Goal: Task Accomplishment & Management: Manage account settings

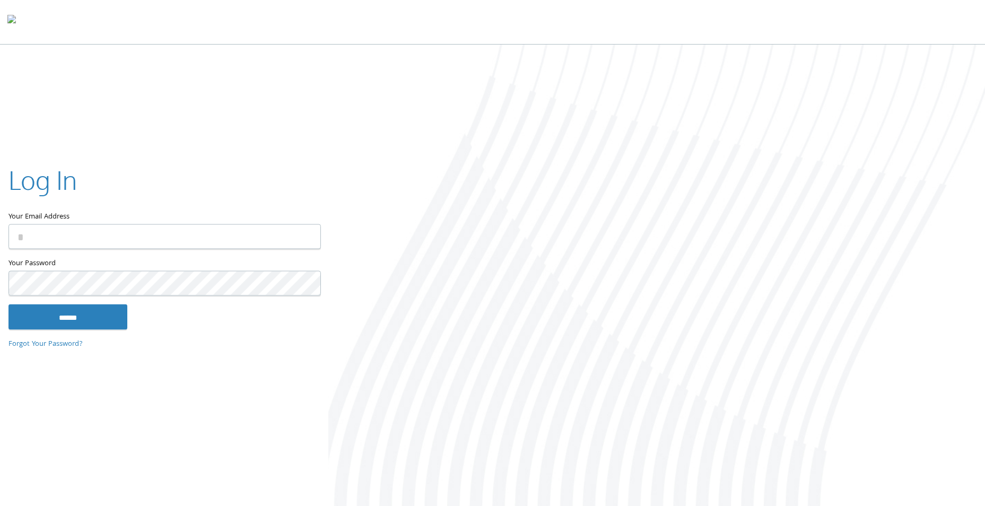
click at [76, 236] on input "Your Email Address" at bounding box center [164, 236] width 313 height 25
type input "**********"
click at [8, 305] on input "******" at bounding box center [67, 317] width 119 height 25
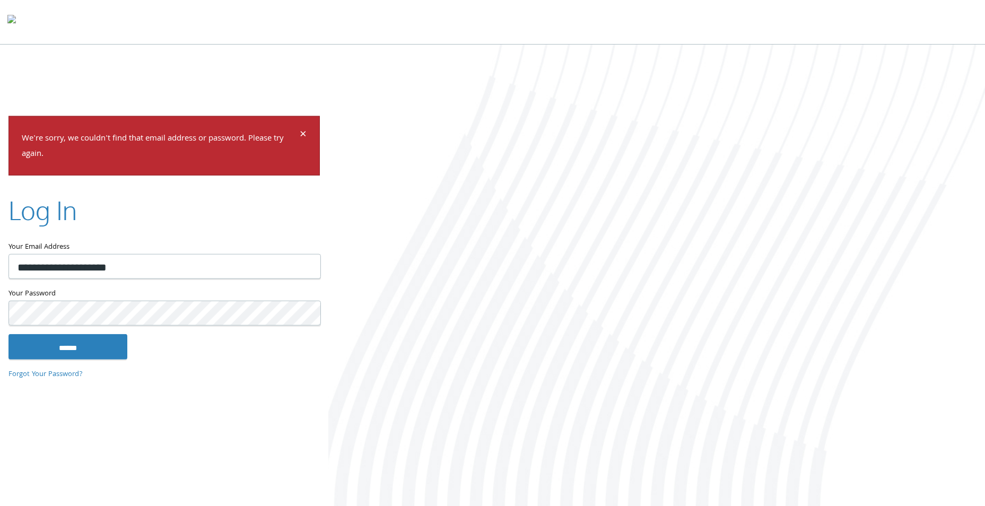
click at [8, 334] on input "******" at bounding box center [67, 346] width 119 height 25
